Goal: Find specific page/section: Find specific page/section

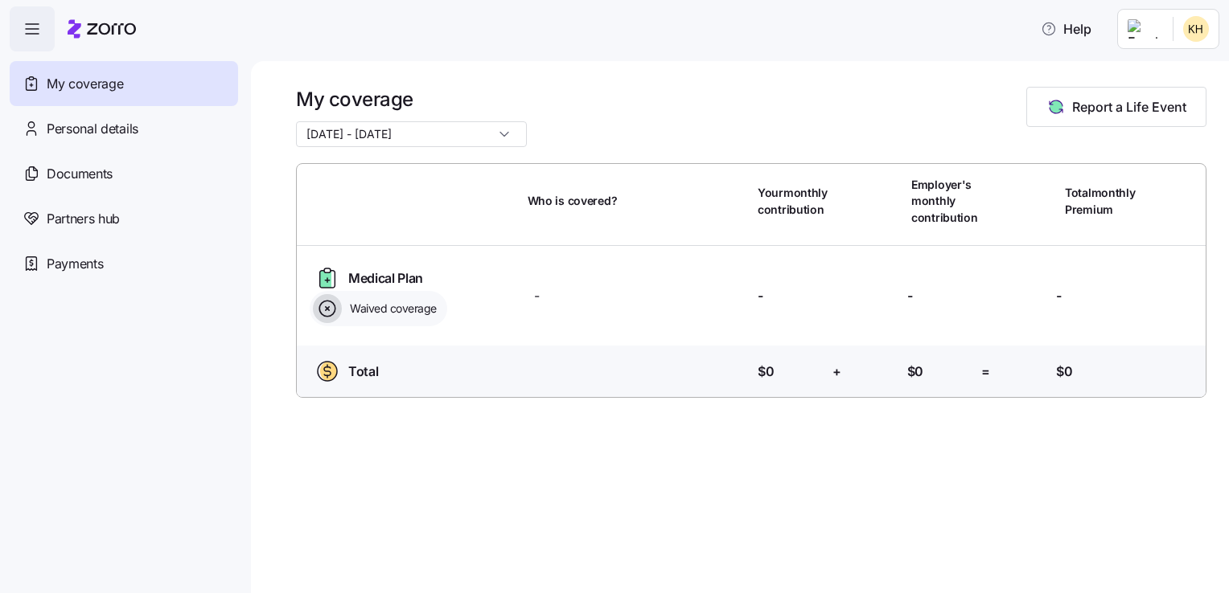
click at [326, 277] on icon at bounding box center [325, 279] width 11 height 17
click at [130, 132] on span "Personal details" at bounding box center [93, 129] width 92 height 20
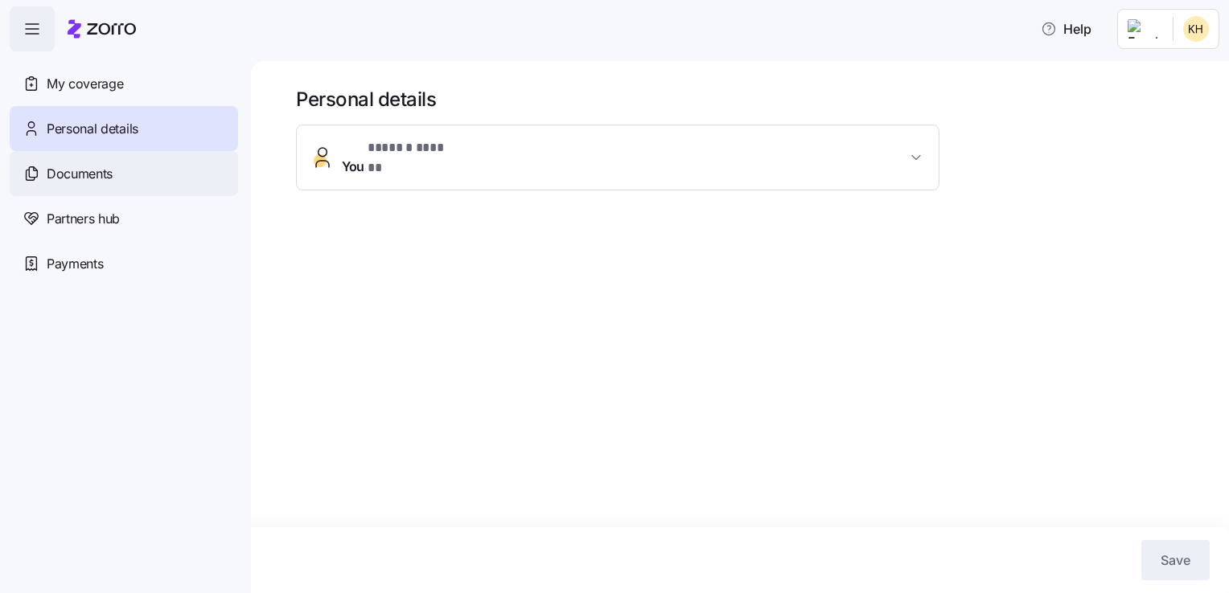
click at [112, 176] on span "Documents" at bounding box center [80, 174] width 66 height 20
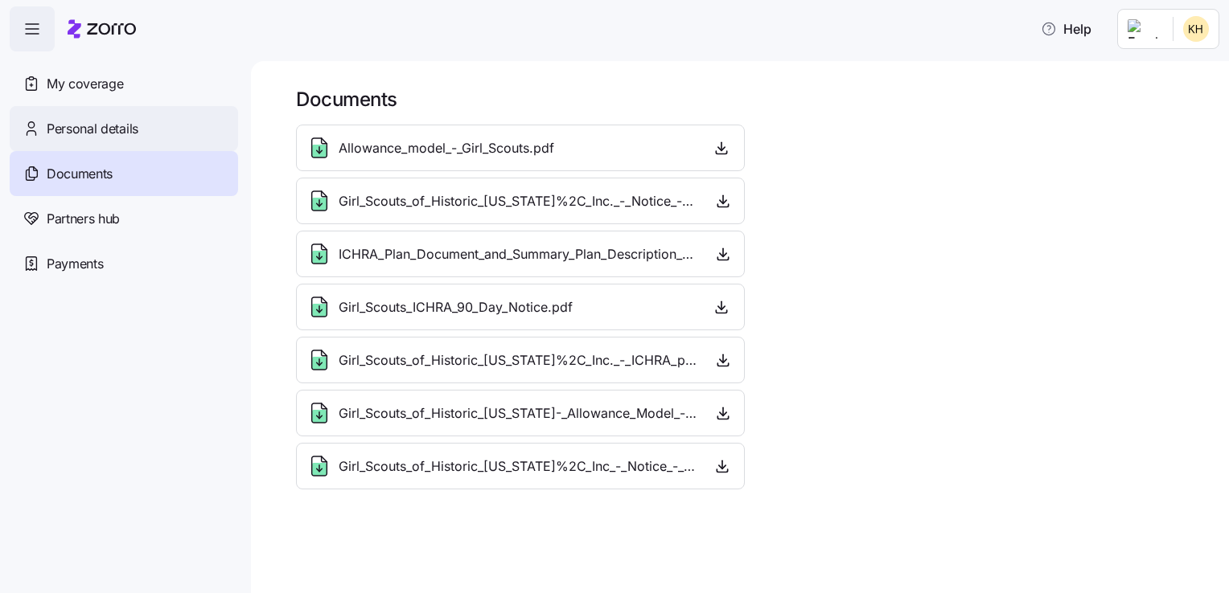
click at [83, 128] on span "Personal details" at bounding box center [93, 129] width 92 height 20
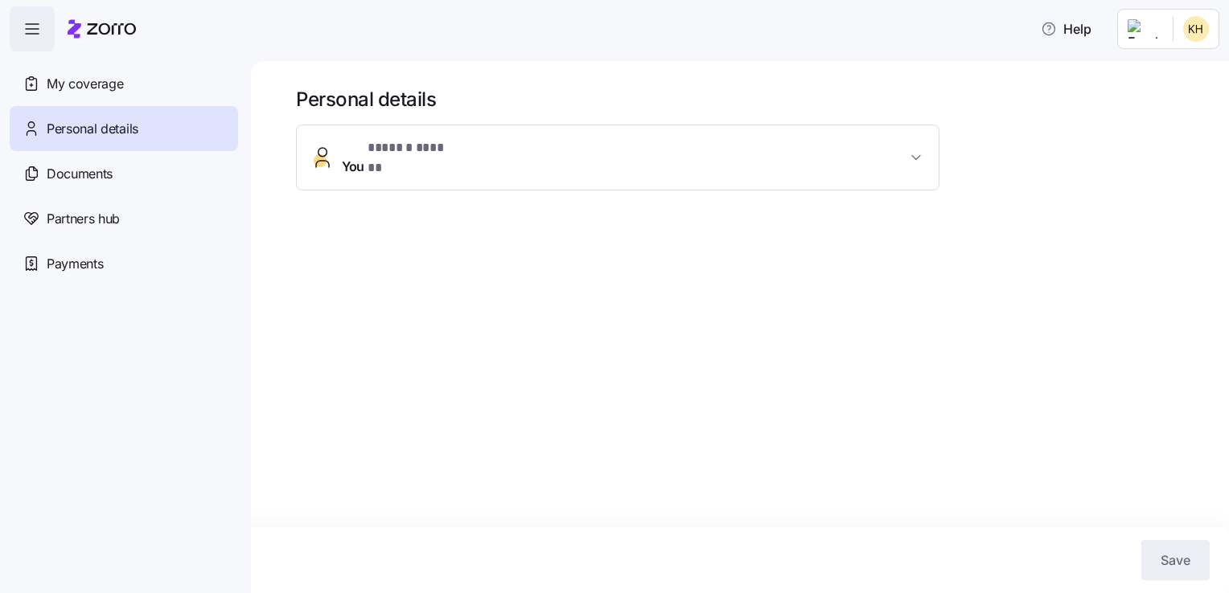
click at [441, 150] on span "* ****** ****** *" at bounding box center [411, 148] width 88 height 20
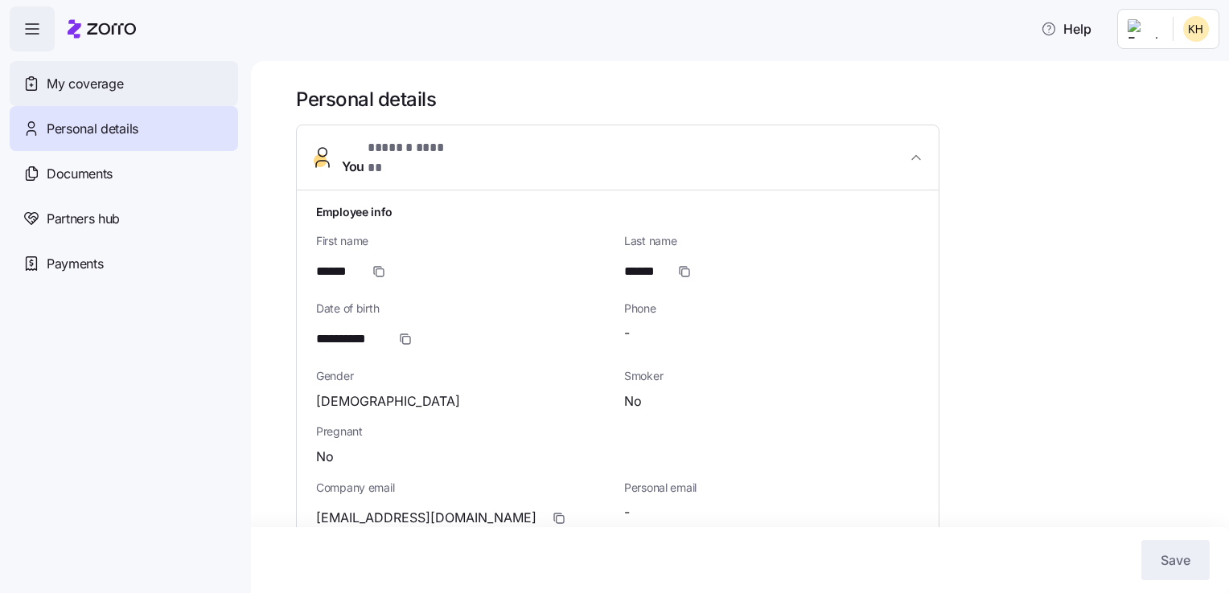
click at [86, 90] on span "My coverage" at bounding box center [85, 84] width 76 height 20
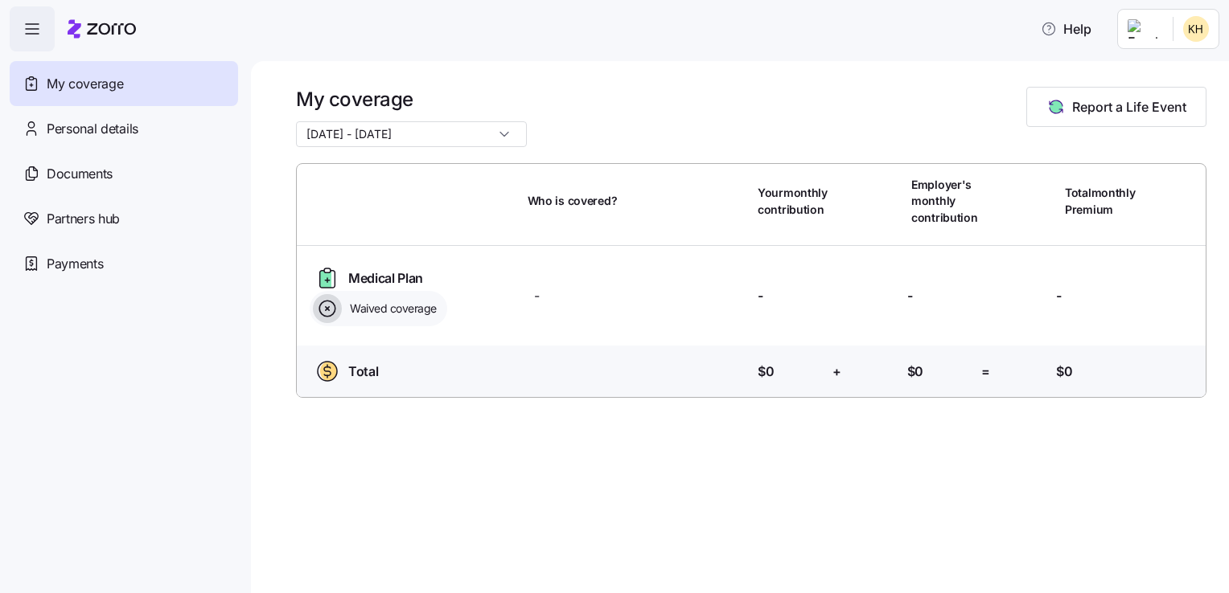
click at [321, 309] on icon at bounding box center [327, 308] width 29 height 29
click at [421, 129] on input "[DATE] - [DATE]" at bounding box center [411, 134] width 231 height 26
click at [592, 127] on div "My coverage [DATE] - [DATE] Report a Life Event" at bounding box center [751, 117] width 910 height 60
click at [32, 31] on icon "button" at bounding box center [32, 28] width 19 height 19
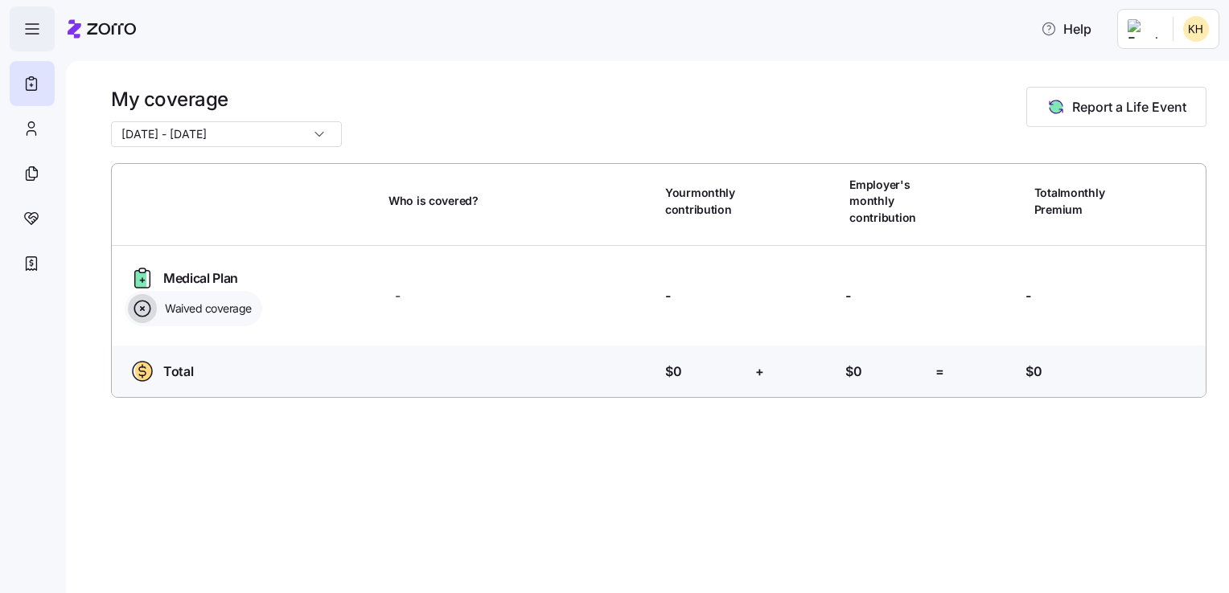
click at [32, 31] on icon "button" at bounding box center [32, 28] width 19 height 19
